Goal: Task Accomplishment & Management: Manage account settings

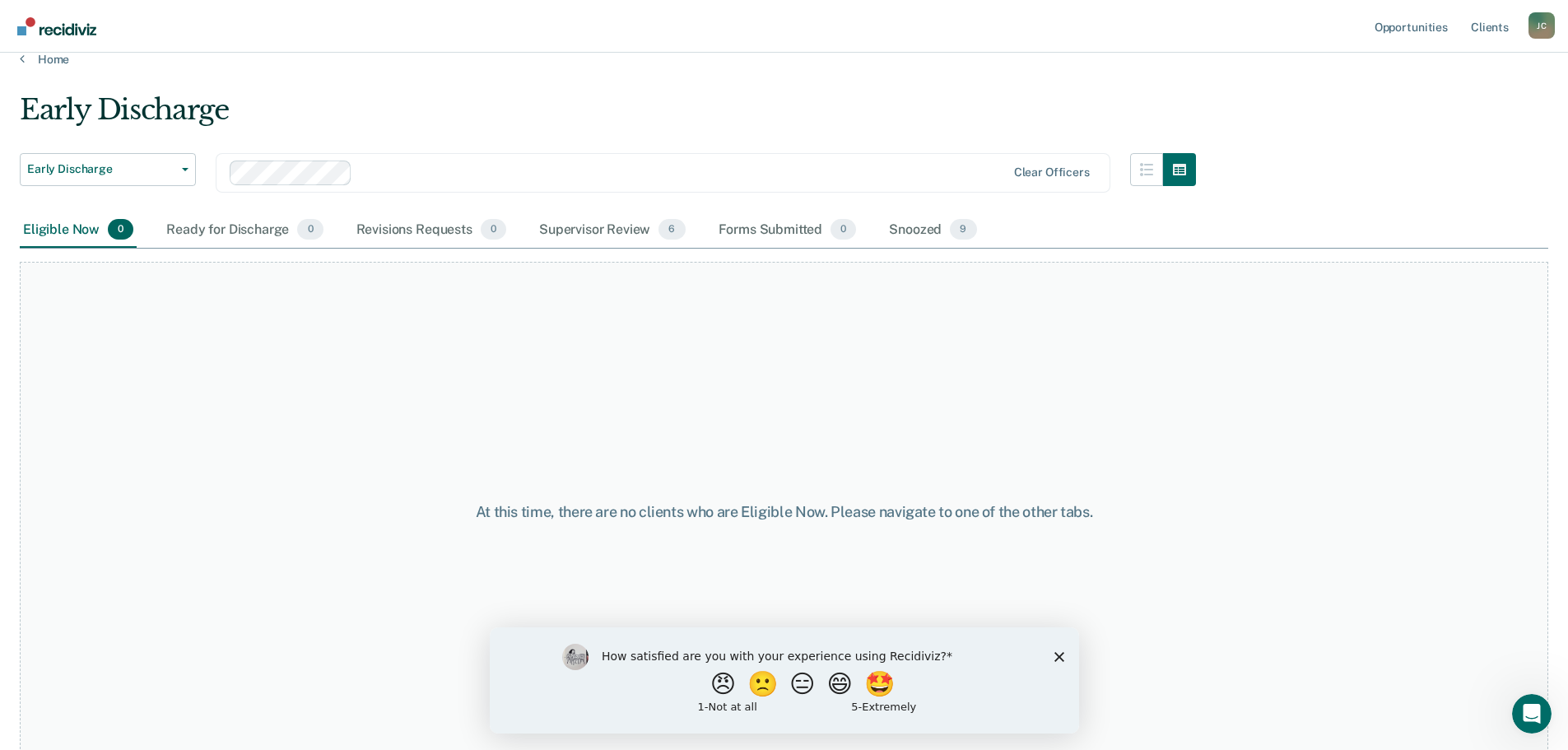
scroll to position [32, 0]
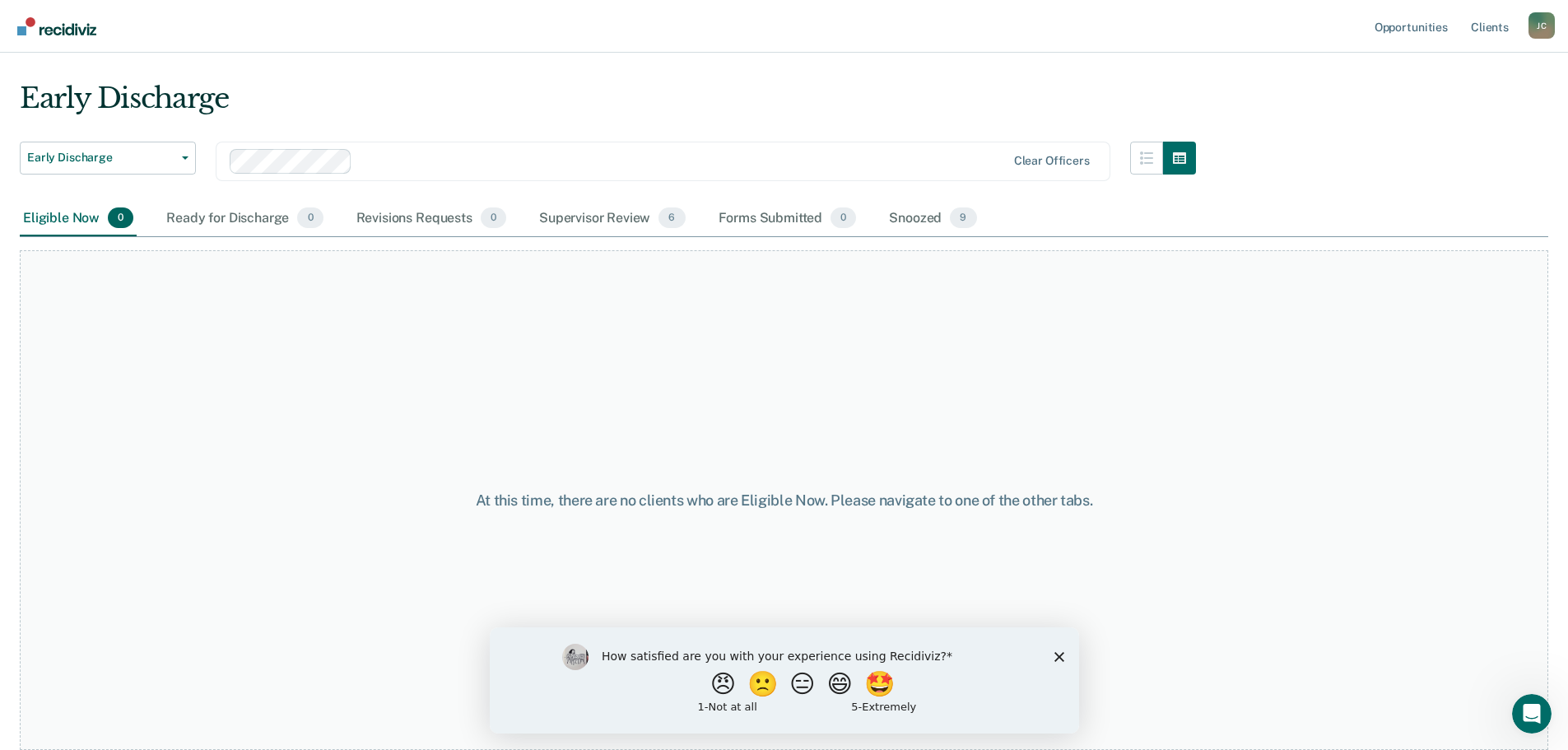
click at [909, 222] on div "Snoozed 9" at bounding box center [932, 219] width 94 height 36
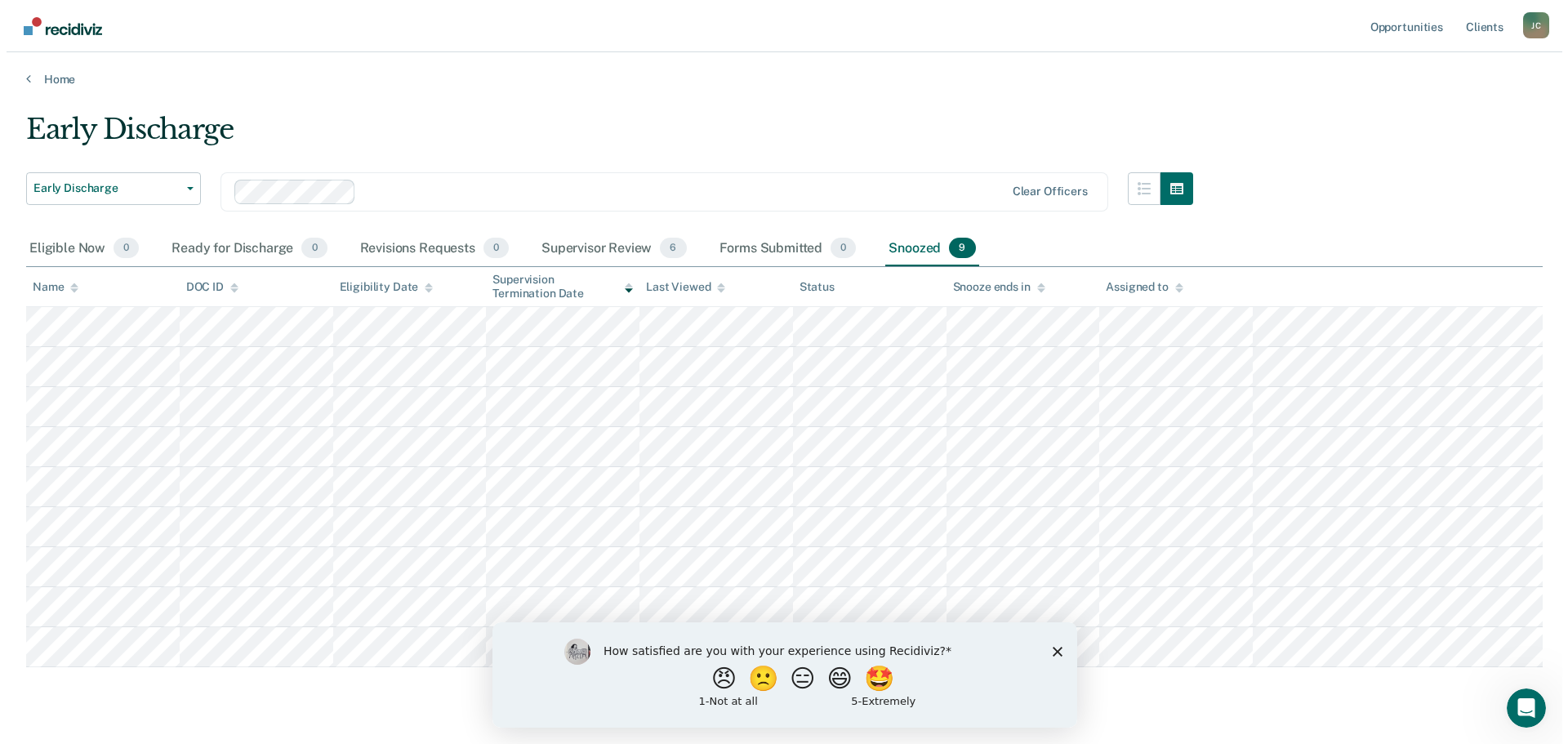
scroll to position [0, 0]
click at [1053, 650] on icon "Close survey" at bounding box center [1057, 651] width 10 height 10
